Goal: Information Seeking & Learning: Learn about a topic

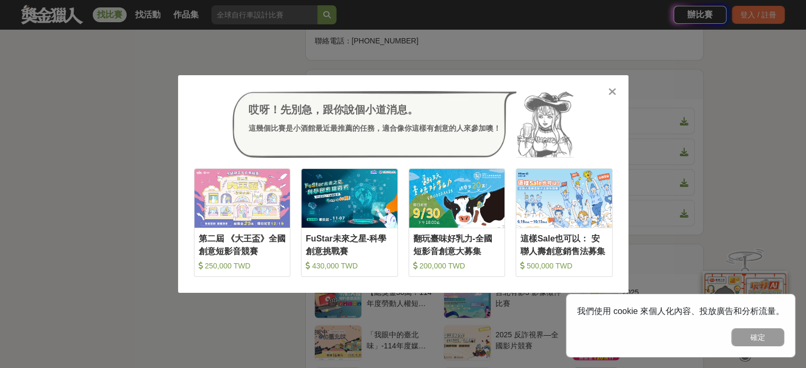
click at [609, 92] on icon at bounding box center [612, 91] width 8 height 11
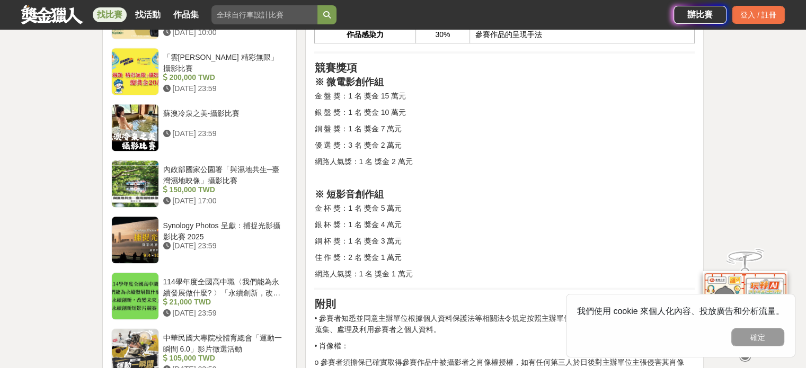
scroll to position [1272, 0]
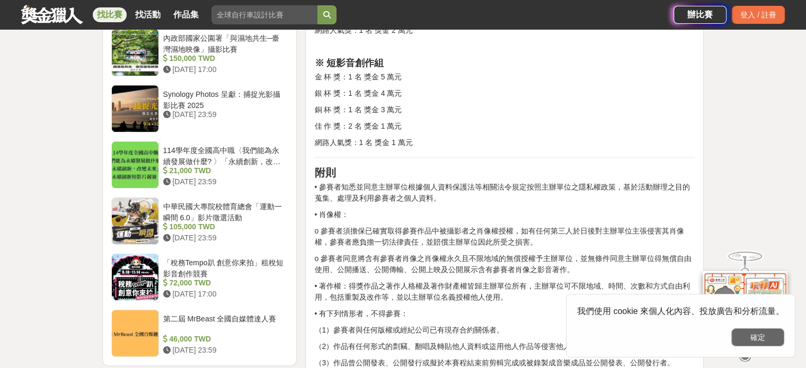
click at [740, 336] on button "確定" at bounding box center [757, 338] width 53 height 18
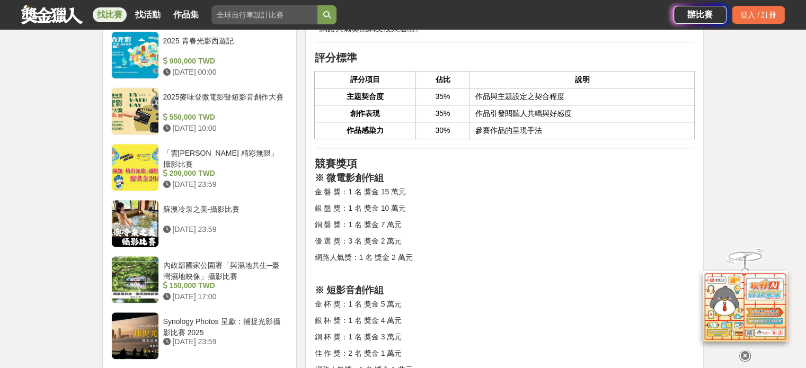
scroll to position [1060, 0]
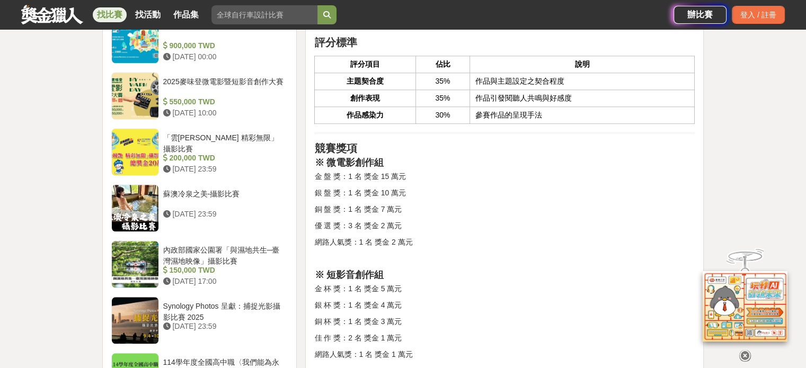
drag, startPoint x: 471, startPoint y: 230, endPoint x: 441, endPoint y: 290, distance: 66.1
click at [441, 290] on p "金 杯 獎：1 名 獎金 5 萬元" at bounding box center [504, 288] width 380 height 11
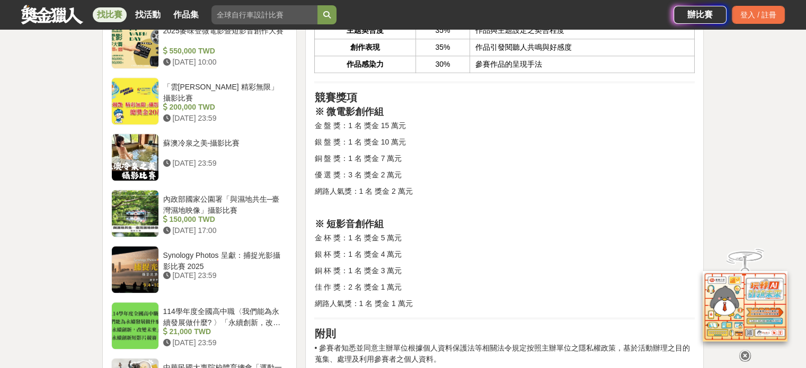
scroll to position [1272, 0]
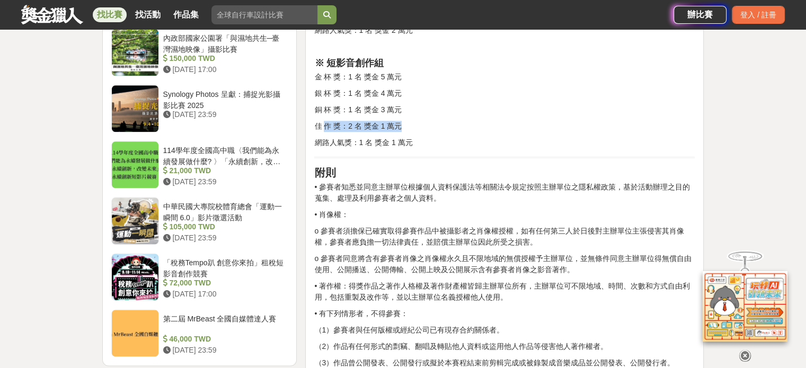
drag, startPoint x: 368, startPoint y: 134, endPoint x: 409, endPoint y: 154, distance: 46.0
click at [420, 187] on p "• 參賽者知悉並同意主辦單位根據個人資料保護法等相關法令規定按照主辦單位之隱私權政策，基於活動辦理之目的蒐集、處理及利用參賽者之個人資料。" at bounding box center [504, 193] width 380 height 22
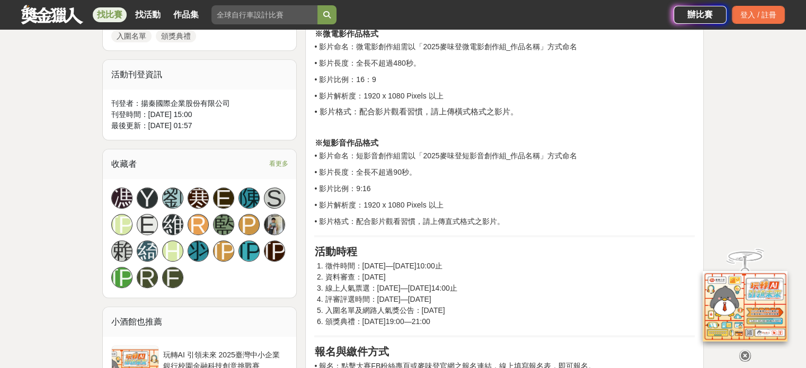
scroll to position [636, 0]
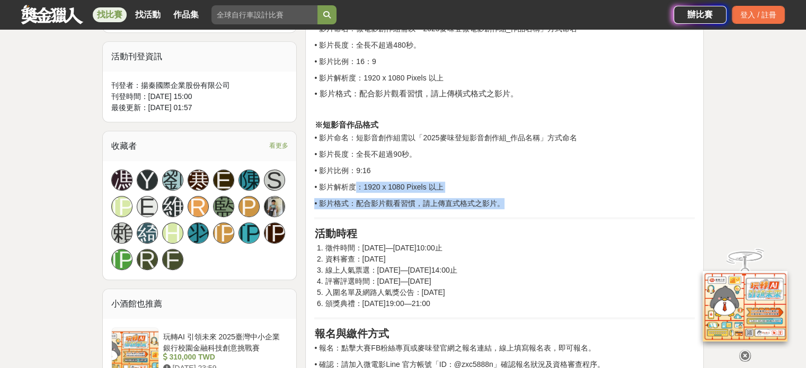
drag, startPoint x: 358, startPoint y: 187, endPoint x: 502, endPoint y: 202, distance: 145.5
click at [502, 202] on p "• 影片格式：配合影片觀看習慣，請上傳直式格式之影片。" at bounding box center [504, 203] width 380 height 11
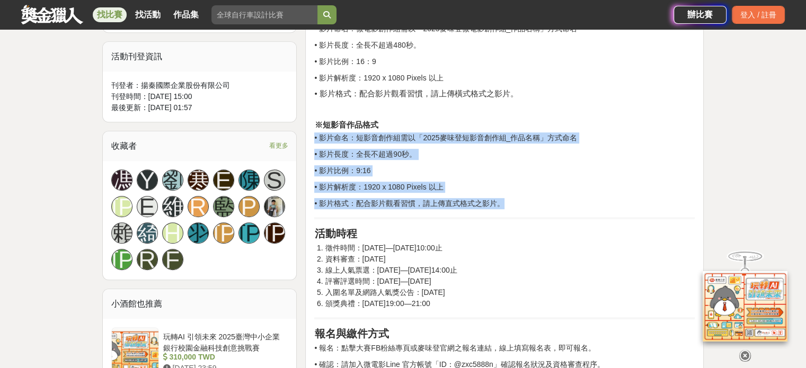
drag, startPoint x: 502, startPoint y: 202, endPoint x: 308, endPoint y: 141, distance: 203.3
click at [332, 132] on p "• 影片命名：短影音創作組需以「2025麥味登短影音創作組_作品名稱」方式命名" at bounding box center [504, 137] width 380 height 11
drag, startPoint x: 333, startPoint y: 134, endPoint x: 508, endPoint y: 220, distance: 194.8
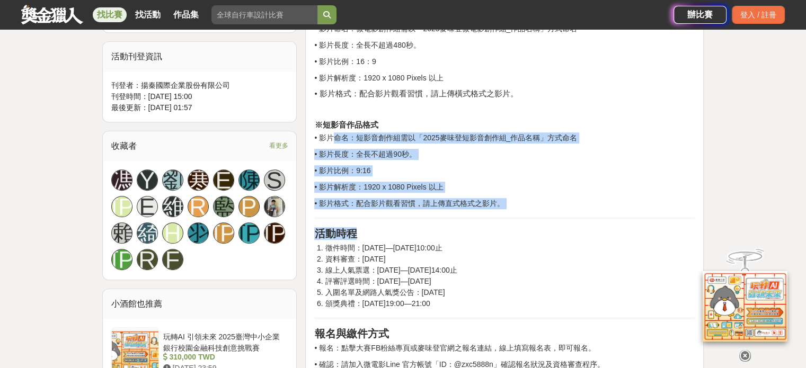
click at [553, 198] on p "• 影片格式：配合影片觀看習慣，請上傳直式格式之影片。" at bounding box center [504, 203] width 380 height 11
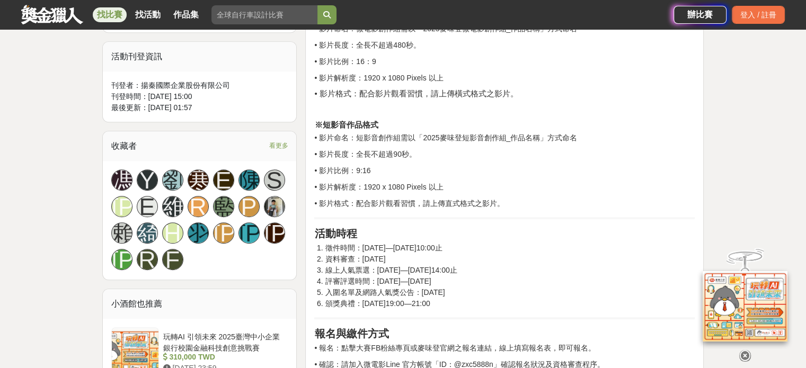
click at [428, 256] on li "資料審查：2025年10月31日" at bounding box center [510, 259] width 370 height 11
drag, startPoint x: 312, startPoint y: 232, endPoint x: 430, endPoint y: 237, distance: 118.8
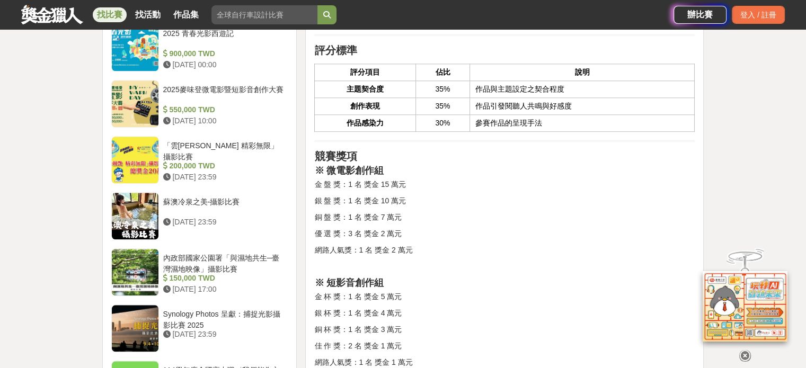
scroll to position [1060, 0]
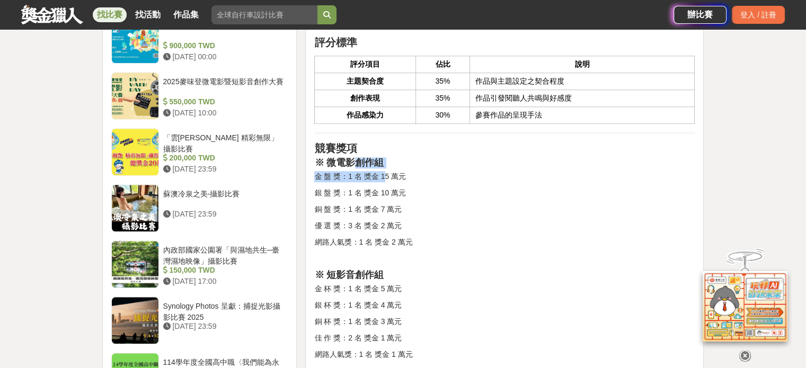
drag, startPoint x: 349, startPoint y: 161, endPoint x: 386, endPoint y: 173, distance: 38.4
click at [385, 172] on div "競賽說明 餐飲串起了人與人之間的連結，連結構築起關係，關係醞釀出溫暖。成立39年的連鎖餐飲品牌《麥味登》，為鼓勵年輕人投入影像創作，特舉辦「微電影創作競賽」。…" at bounding box center [504, 153] width 380 height 1694
drag, startPoint x: 329, startPoint y: 271, endPoint x: 397, endPoint y: 254, distance: 71.1
click at [396, 254] on div "競賽說明 餐飲串起了人與人之間的連結，連結構築起關係，關係醞釀出溫暖。成立39年的連鎖餐飲品牌《麥味登》，為鼓勵年輕人投入影像創作，特舉辦「微電影創作競賽」。…" at bounding box center [504, 153] width 380 height 1694
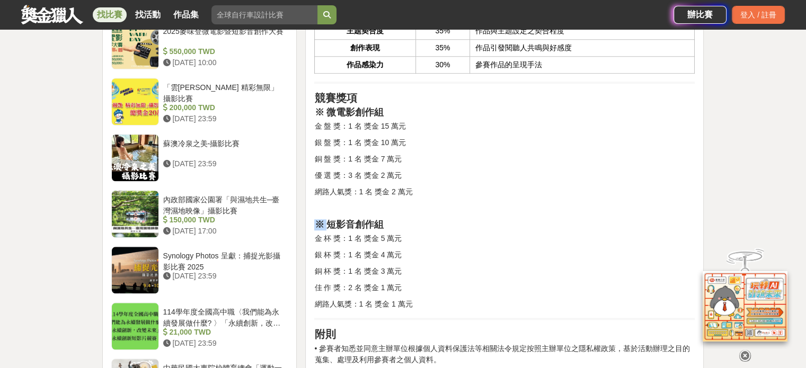
scroll to position [1113, 0]
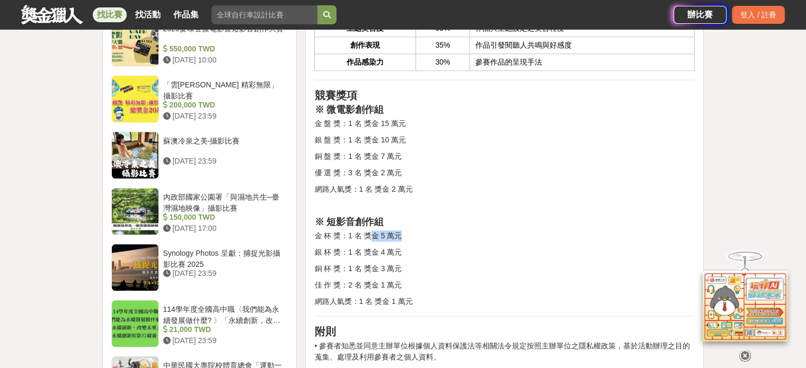
drag, startPoint x: 370, startPoint y: 237, endPoint x: 407, endPoint y: 230, distance: 37.8
click at [407, 230] on p "金 杯 獎：1 名 獎金 5 萬元" at bounding box center [504, 235] width 380 height 11
drag, startPoint x: 330, startPoint y: 126, endPoint x: 428, endPoint y: 127, distance: 98.0
click at [428, 127] on p "金 盤 獎：1 名 獎金 15 萬元" at bounding box center [504, 123] width 380 height 11
click at [440, 162] on div "競賽說明 餐飲串起了人與人之間的連結，連結構築起關係，關係醞釀出溫暖。成立39年的連鎖餐飲品牌《麥味登》，為鼓勵年輕人投入影像創作，特舉辦「微電影創作競賽」。…" at bounding box center [504, 100] width 380 height 1694
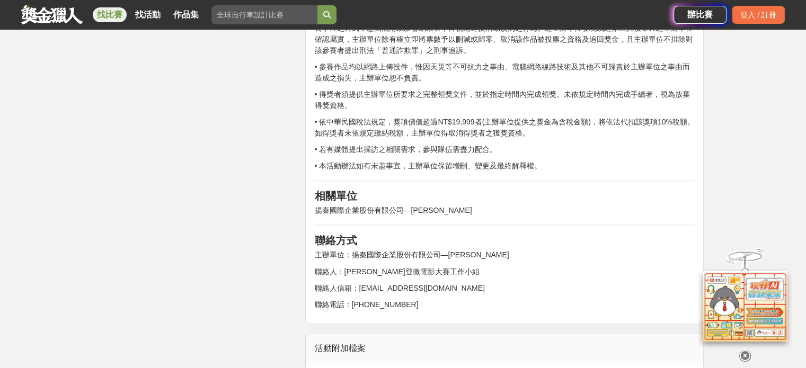
scroll to position [1749, 0]
drag, startPoint x: 438, startPoint y: 207, endPoint x: 306, endPoint y: 208, distance: 131.9
copy p "揚秦國際企業股份有限公司—麥味登"
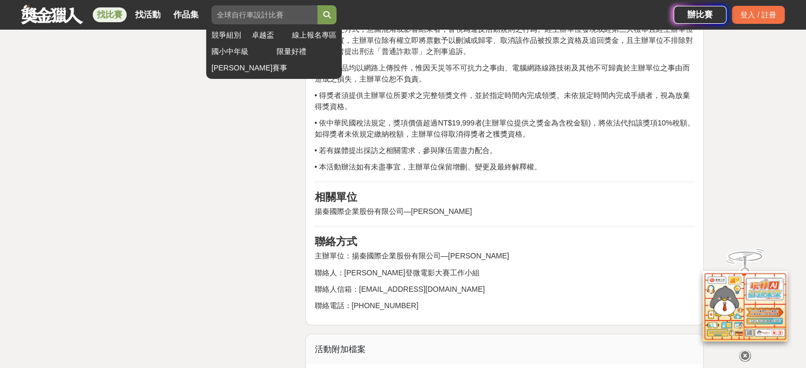
click at [260, 11] on input "search" at bounding box center [264, 14] width 106 height 19
paste input "揚秦國際企業股份有限公司—麥味登"
type input "揚秦國際企業股份有限公司—麥味登"
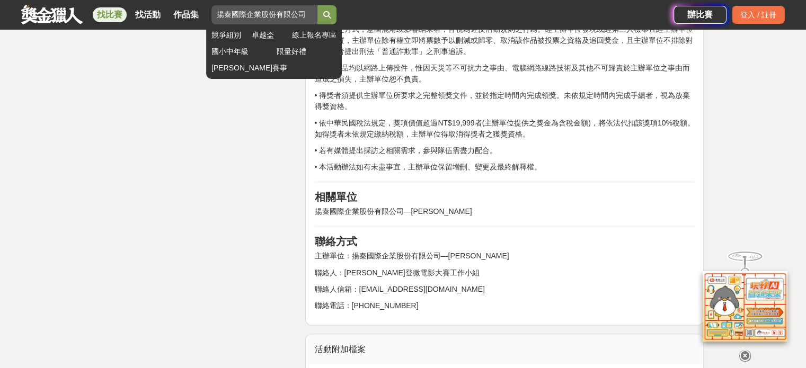
click at [334, 22] on button "submit" at bounding box center [326, 14] width 19 height 19
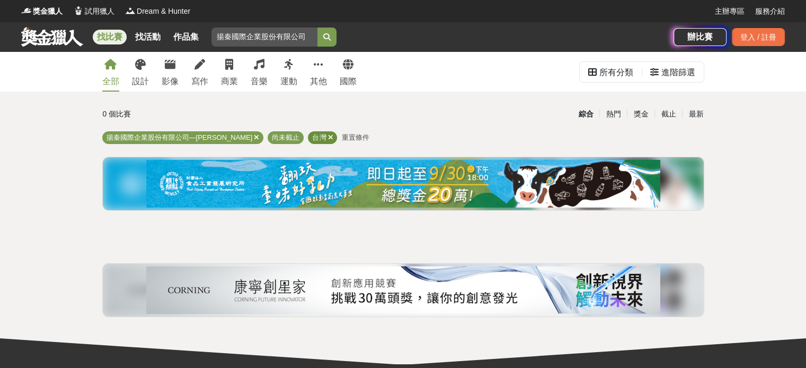
click at [308, 137] on div "台灣" at bounding box center [322, 137] width 29 height 13
click at [671, 110] on div "截止" at bounding box center [668, 114] width 28 height 19
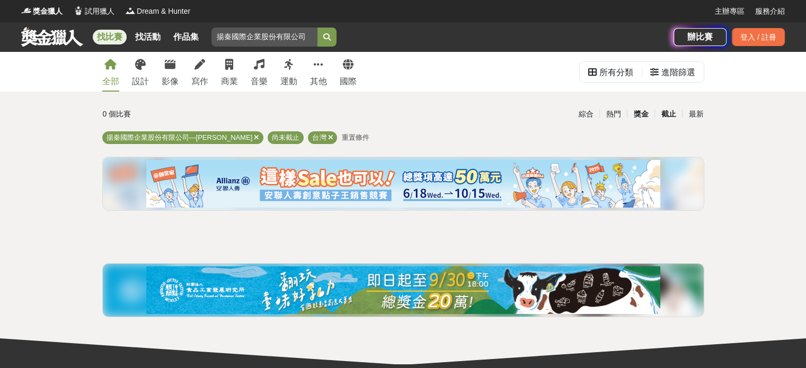
click at [640, 116] on div "獎金" at bounding box center [641, 114] width 28 height 19
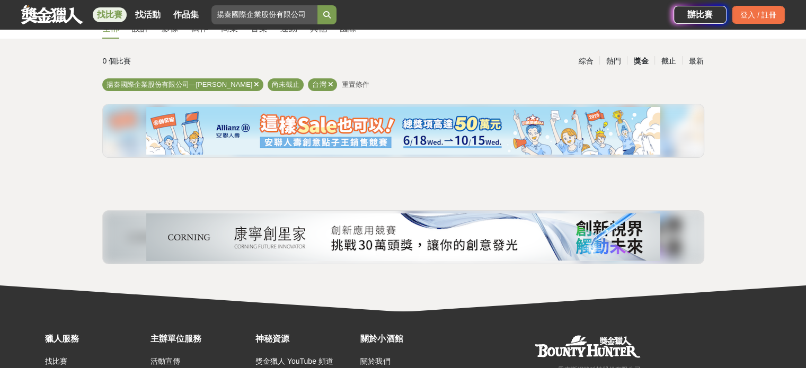
drag, startPoint x: 470, startPoint y: 158, endPoint x: 464, endPoint y: 154, distance: 7.6
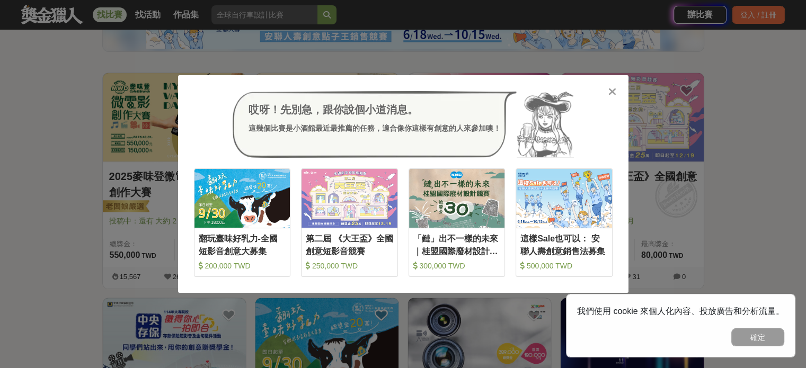
click at [613, 91] on icon at bounding box center [612, 91] width 8 height 11
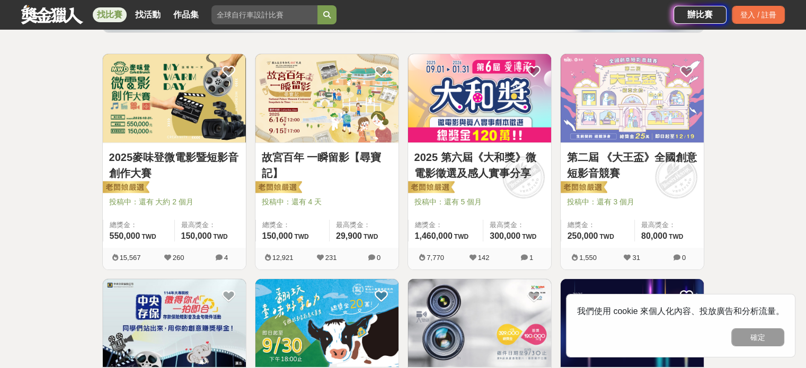
scroll to position [212, 0]
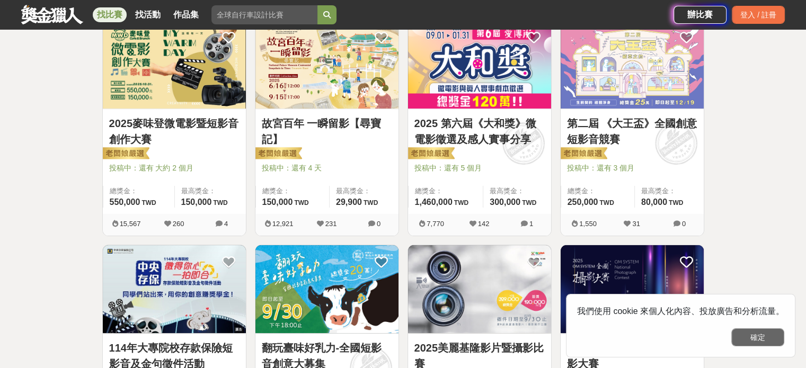
click at [765, 340] on button "確定" at bounding box center [757, 338] width 53 height 18
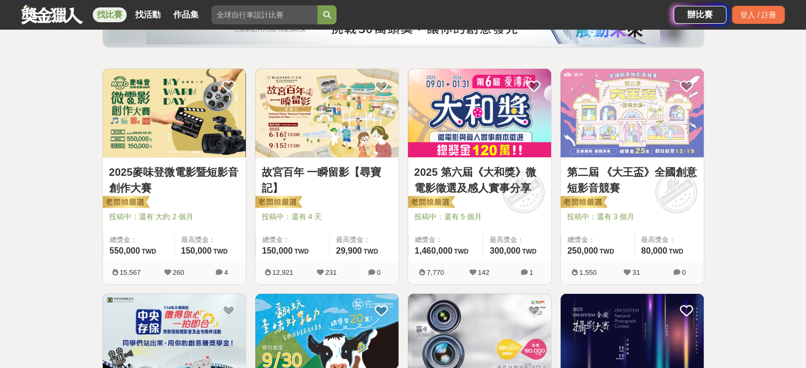
scroll to position [159, 0]
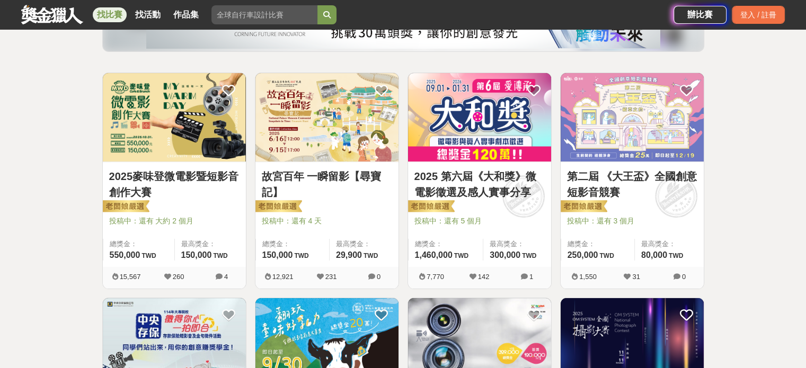
click at [596, 182] on link "第二屆 《大王盃》全國創意短影音競賽" at bounding box center [632, 184] width 130 height 32
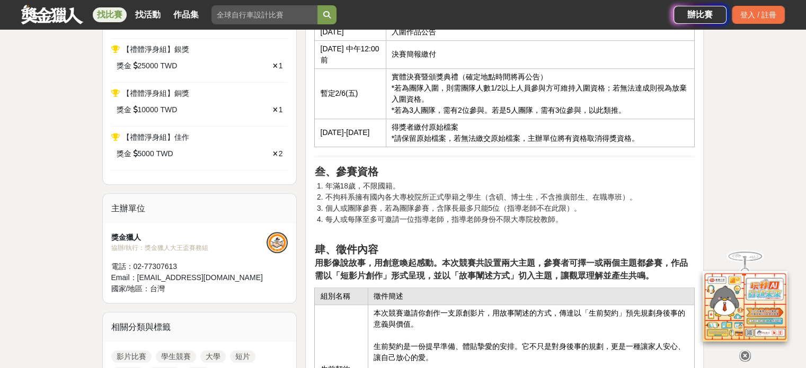
scroll to position [742, 0]
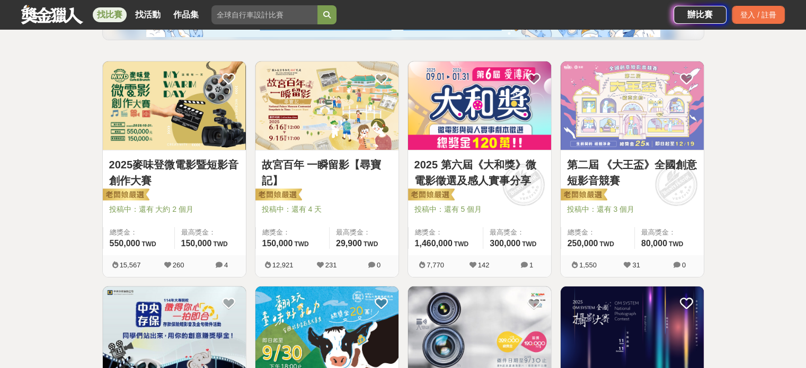
scroll to position [159, 0]
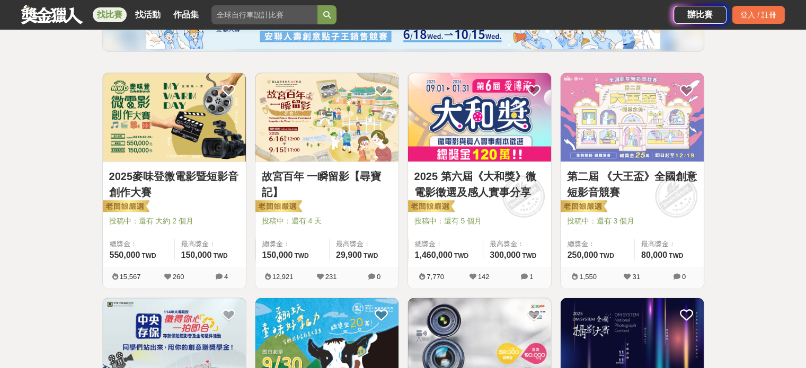
click at [464, 192] on link "2025 第六屆《大和獎》微電影徵選及感人實事分享" at bounding box center [479, 184] width 130 height 32
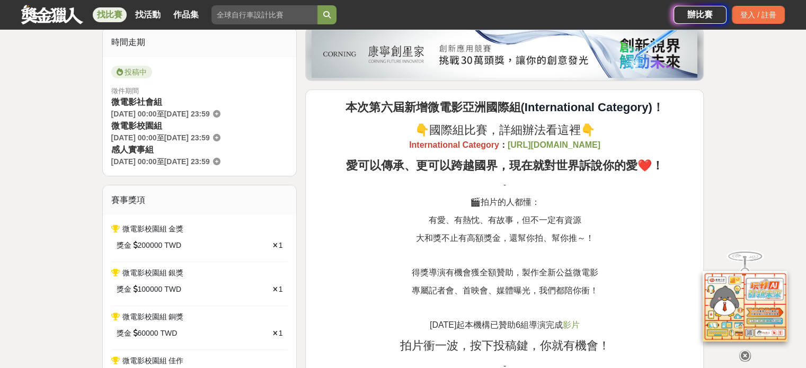
scroll to position [265, 0]
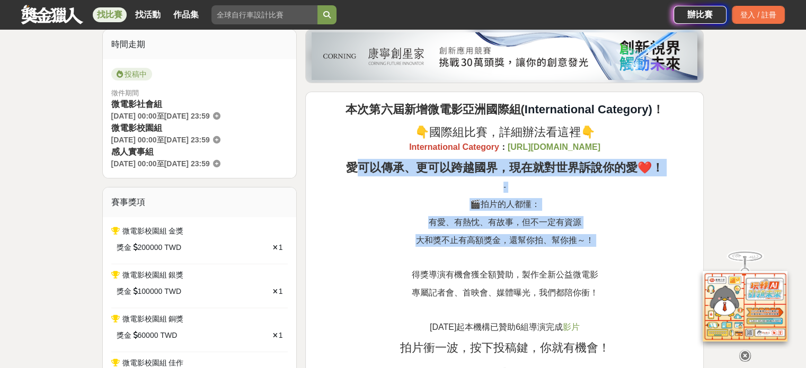
drag, startPoint x: 351, startPoint y: 170, endPoint x: 499, endPoint y: 256, distance: 171.2
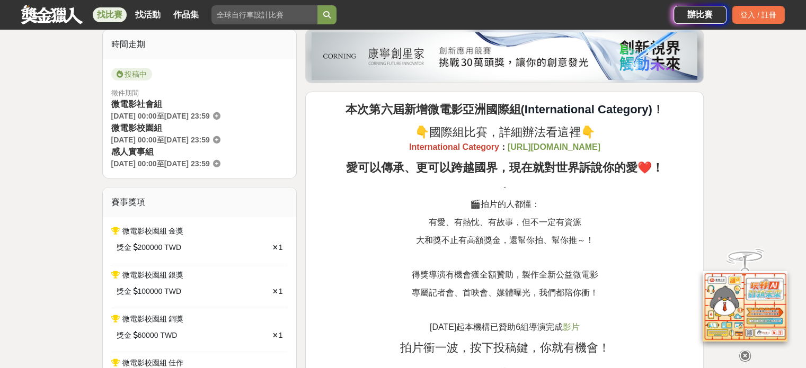
click at [478, 270] on span "得獎導演有機會獲全額贊助，製作全新公益微電影" at bounding box center [504, 274] width 187 height 9
